Goal: Information Seeking & Learning: Understand process/instructions

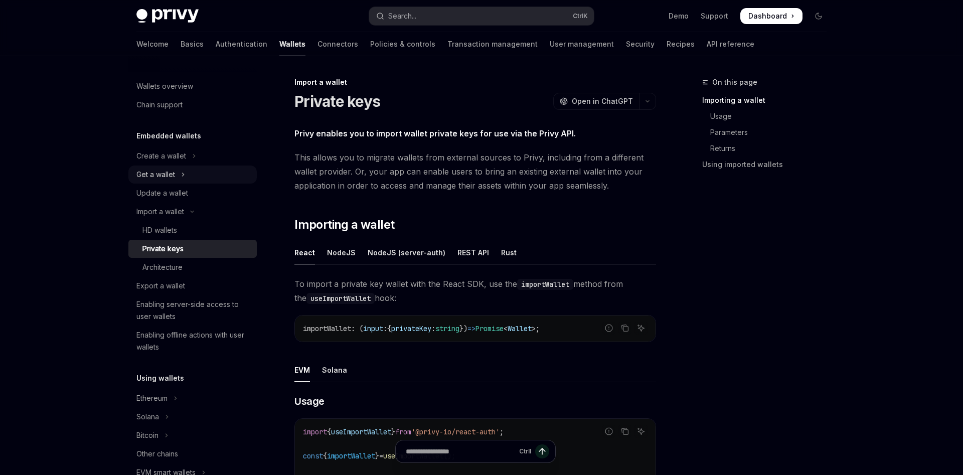
click at [170, 178] on div "Get a wallet" at bounding box center [155, 175] width 39 height 12
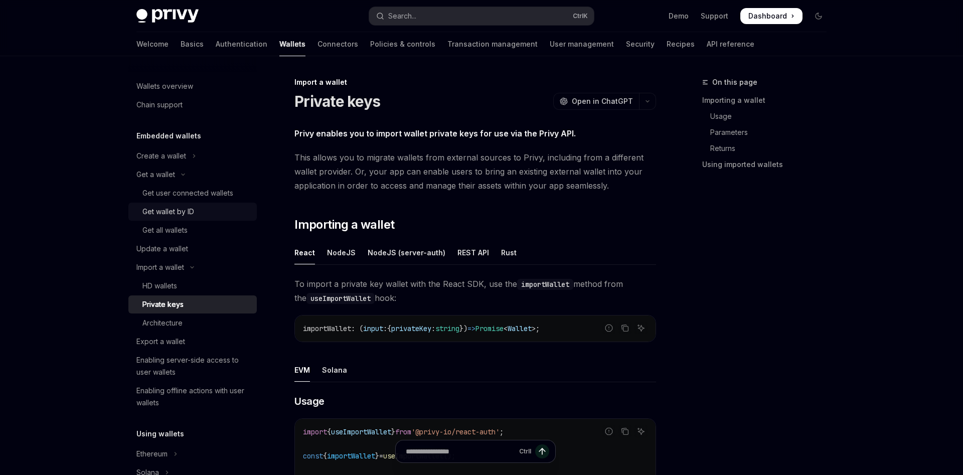
type textarea "*"
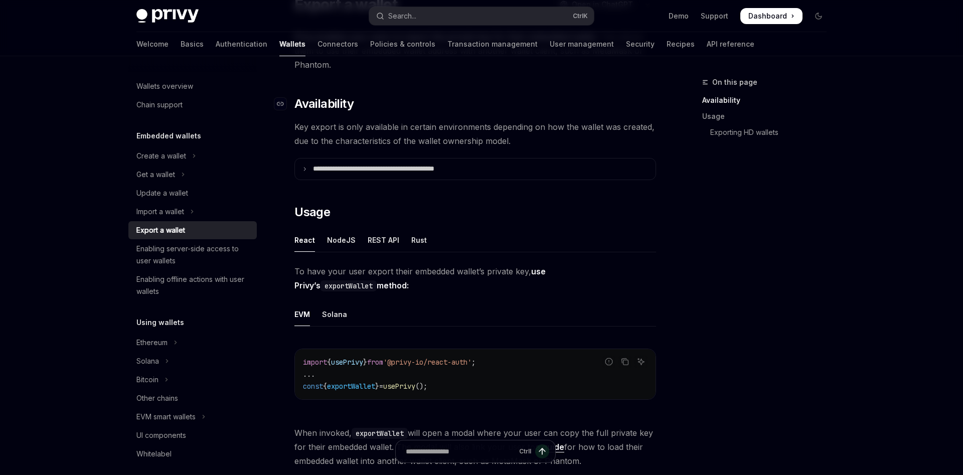
scroll to position [102, 0]
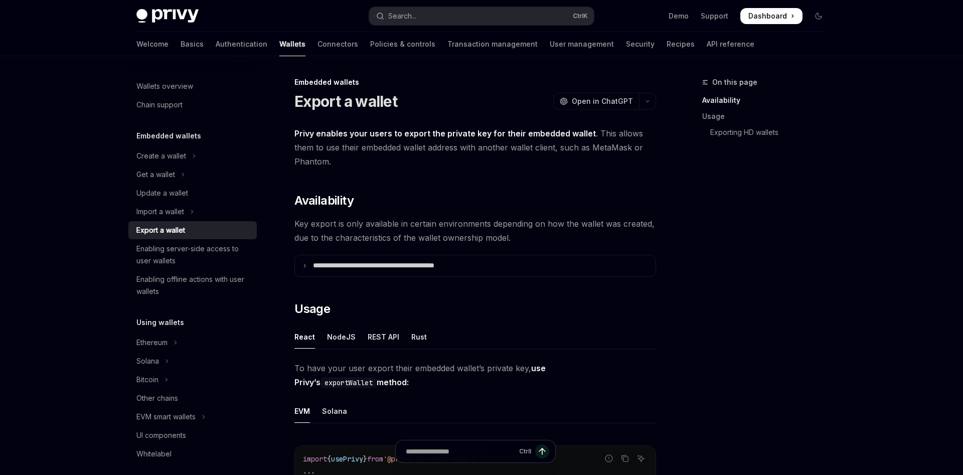
scroll to position [153, 0]
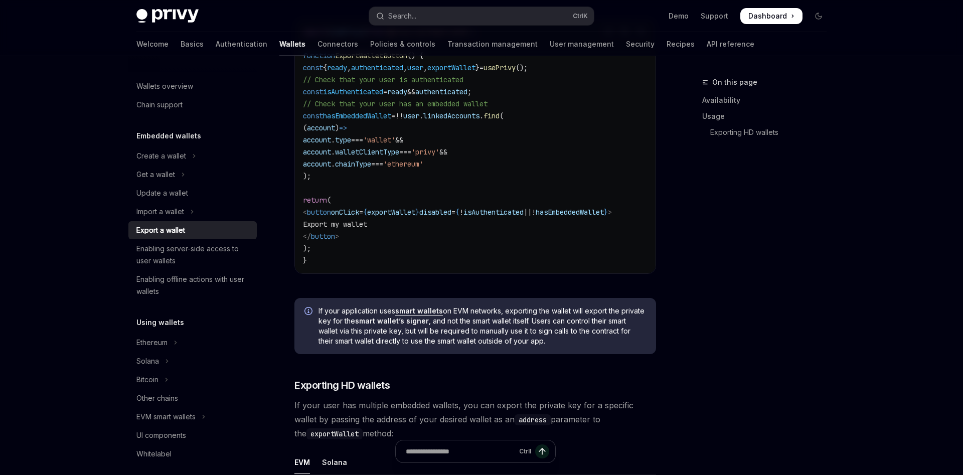
scroll to position [563, 0]
